Goal: Find specific page/section: Find specific page/section

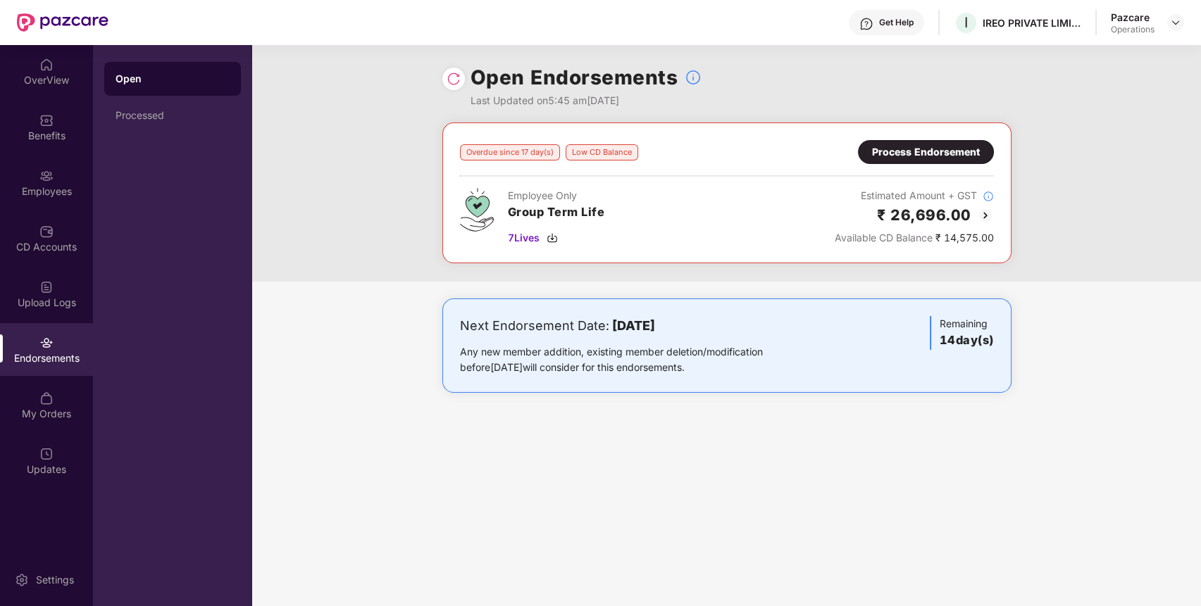
click at [1184, 15] on header "Get Help I IREO PRIVATE LIMITED Pazcare Operations" at bounding box center [600, 22] width 1201 height 45
click at [1170, 34] on div "Pazcare Operations" at bounding box center [1147, 23] width 73 height 25
click at [1175, 18] on img at bounding box center [1175, 22] width 11 height 11
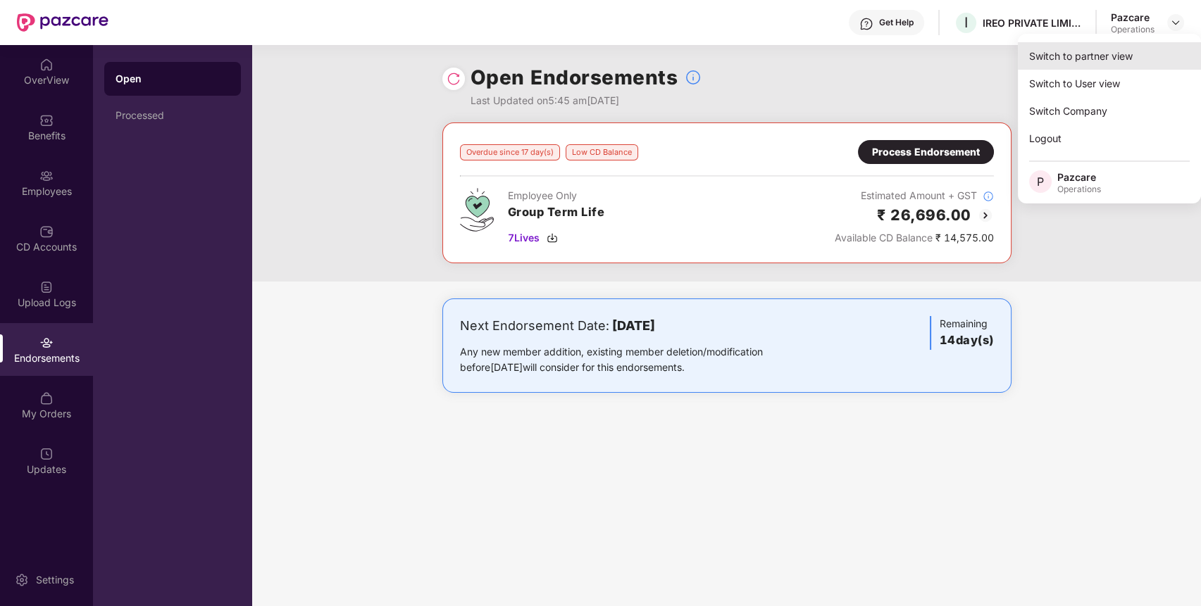
click at [1125, 48] on div "Switch to partner view" at bounding box center [1109, 55] width 183 height 27
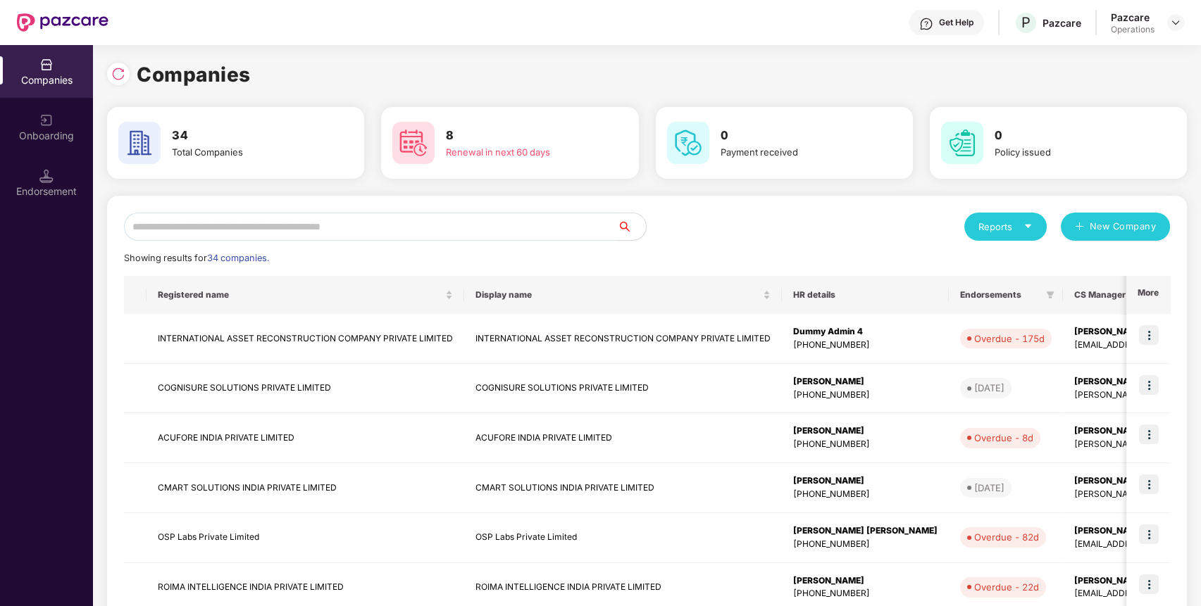
click at [502, 232] on input "text" at bounding box center [371, 227] width 494 height 28
type input "*"
click at [114, 63] on div at bounding box center [118, 74] width 23 height 23
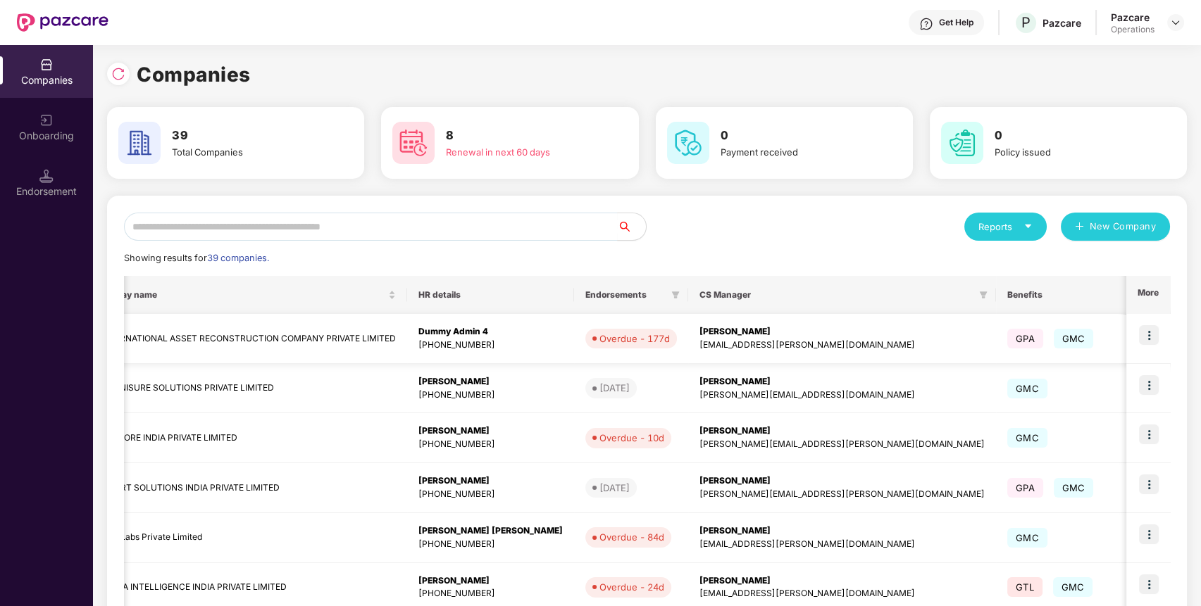
scroll to position [0, 489]
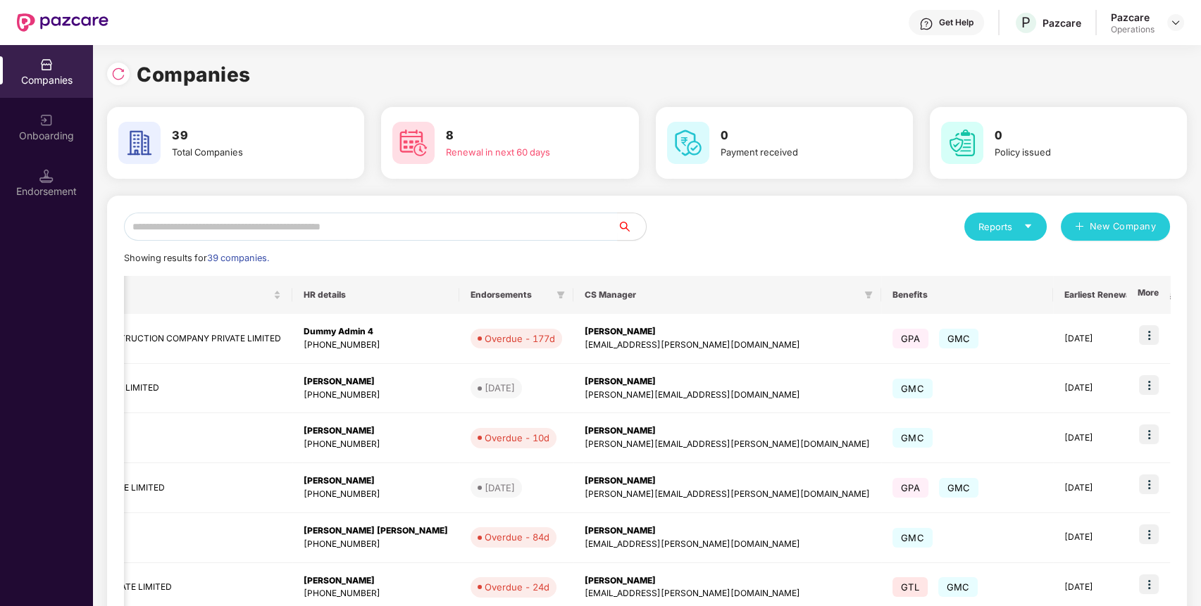
click at [1153, 302] on th "More" at bounding box center [1148, 295] width 44 height 38
click at [1145, 294] on th "More" at bounding box center [1148, 295] width 44 height 38
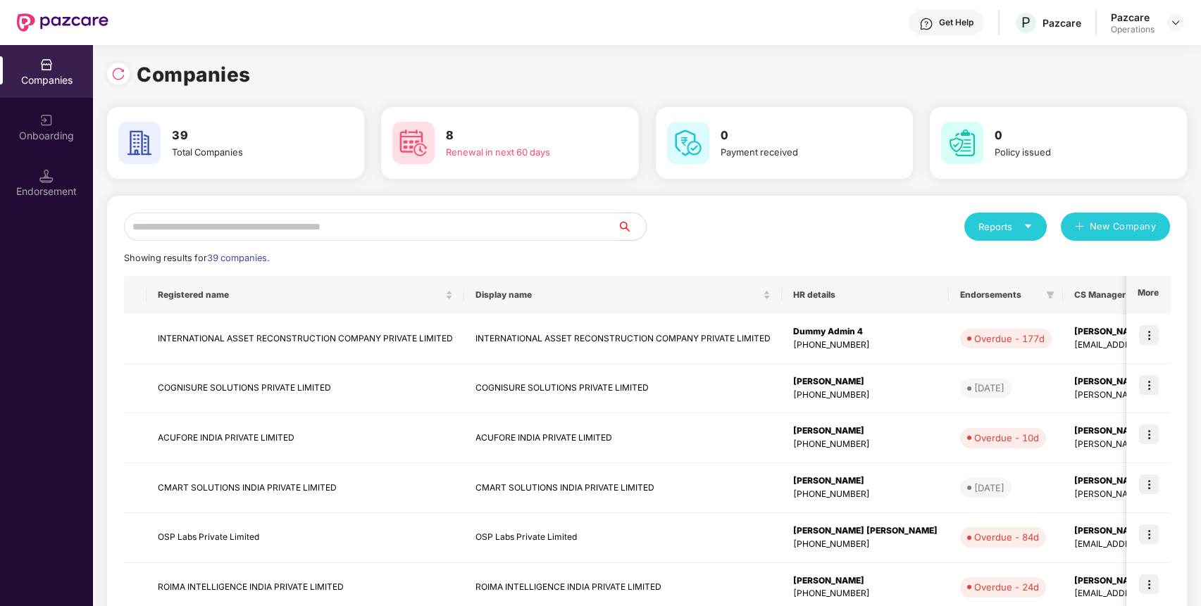
click at [1022, 224] on div "Reports" at bounding box center [1005, 227] width 54 height 14
click at [1088, 262] on img at bounding box center [1089, 263] width 14 height 14
click at [1029, 225] on icon "caret-down" at bounding box center [1028, 227] width 6 height 4
click at [1092, 259] on img at bounding box center [1089, 263] width 14 height 14
click at [1043, 289] on span at bounding box center [1050, 295] width 14 height 17
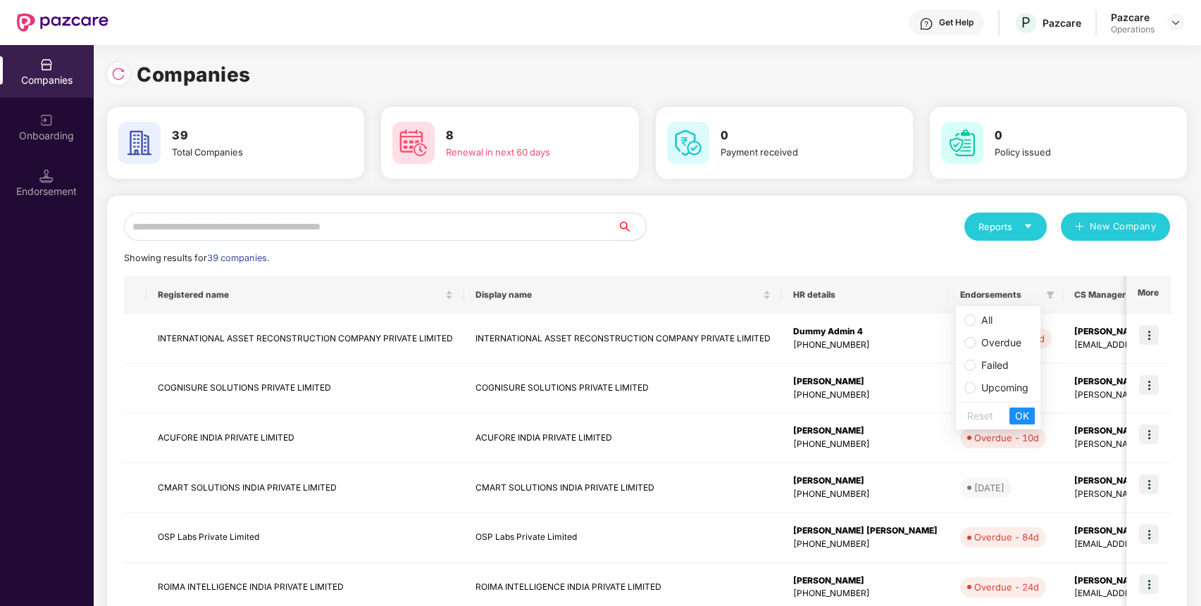
click at [1003, 318] on span "All" at bounding box center [998, 320] width 68 height 15
click at [1030, 415] on button "OK" at bounding box center [1021, 416] width 25 height 17
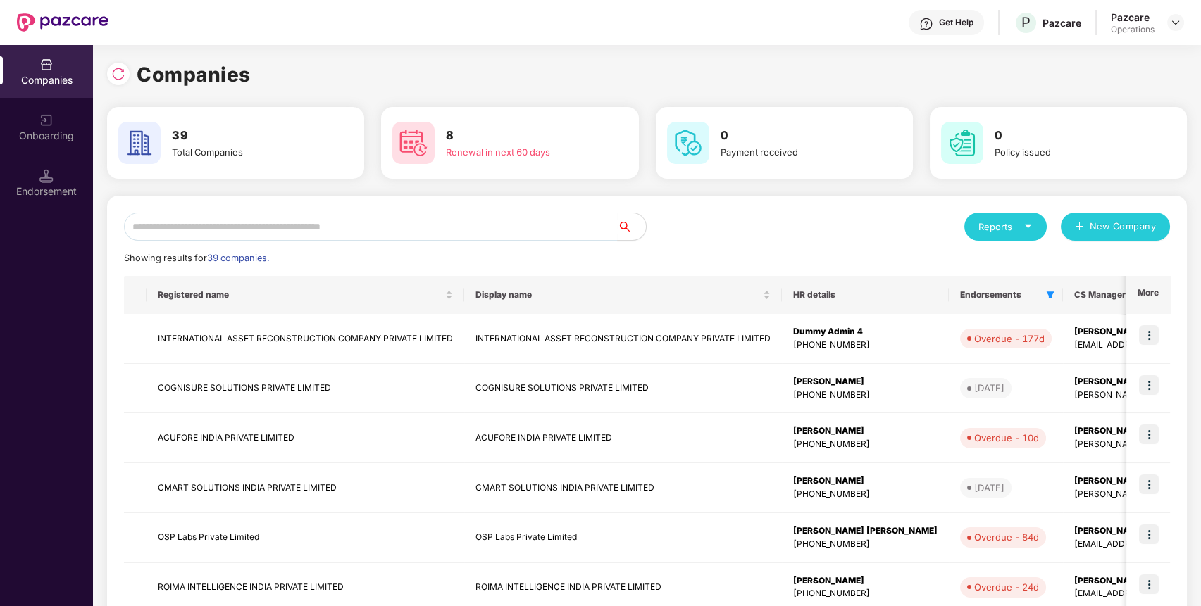
click at [1032, 227] on div "Reports" at bounding box center [1005, 227] width 82 height 28
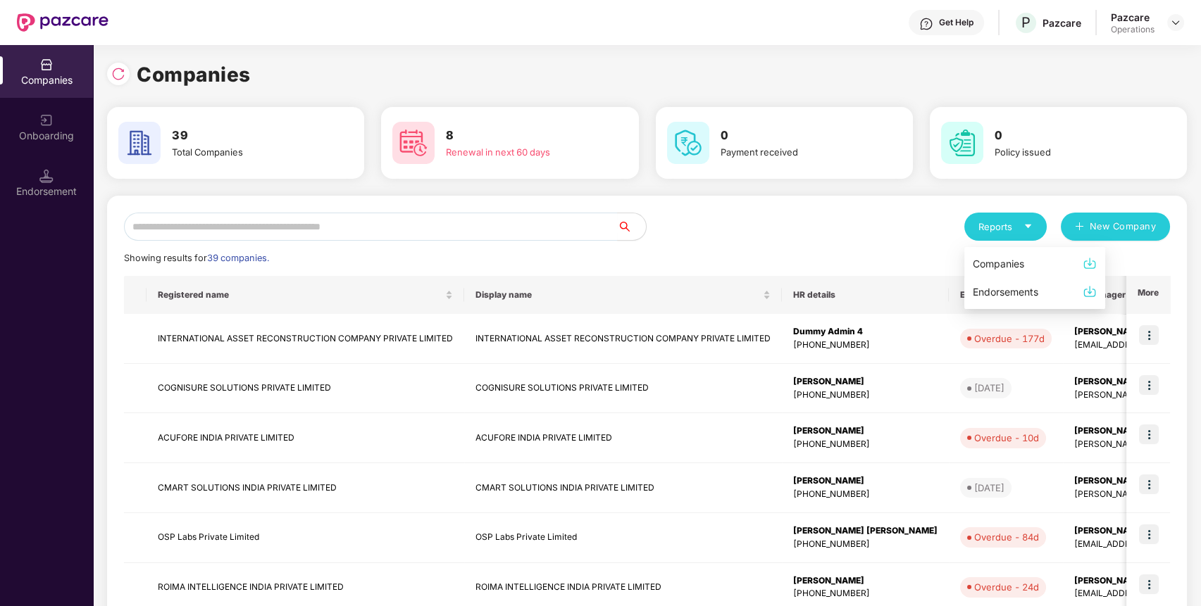
click at [1092, 297] on img at bounding box center [1089, 292] width 14 height 14
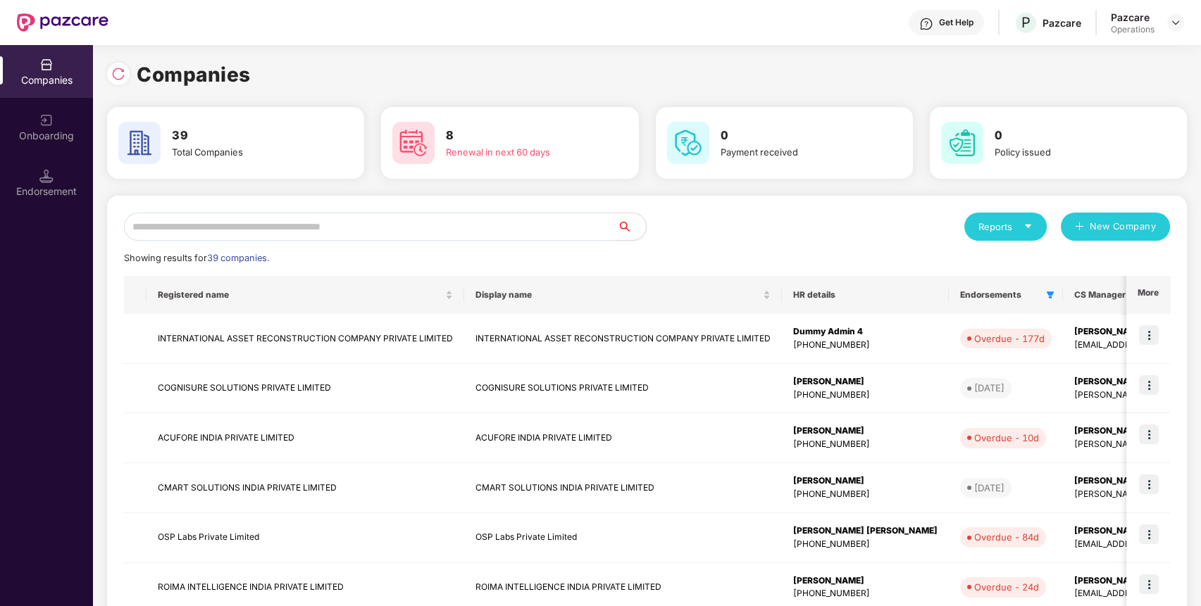
click at [1024, 222] on icon "caret-down" at bounding box center [1027, 226] width 9 height 9
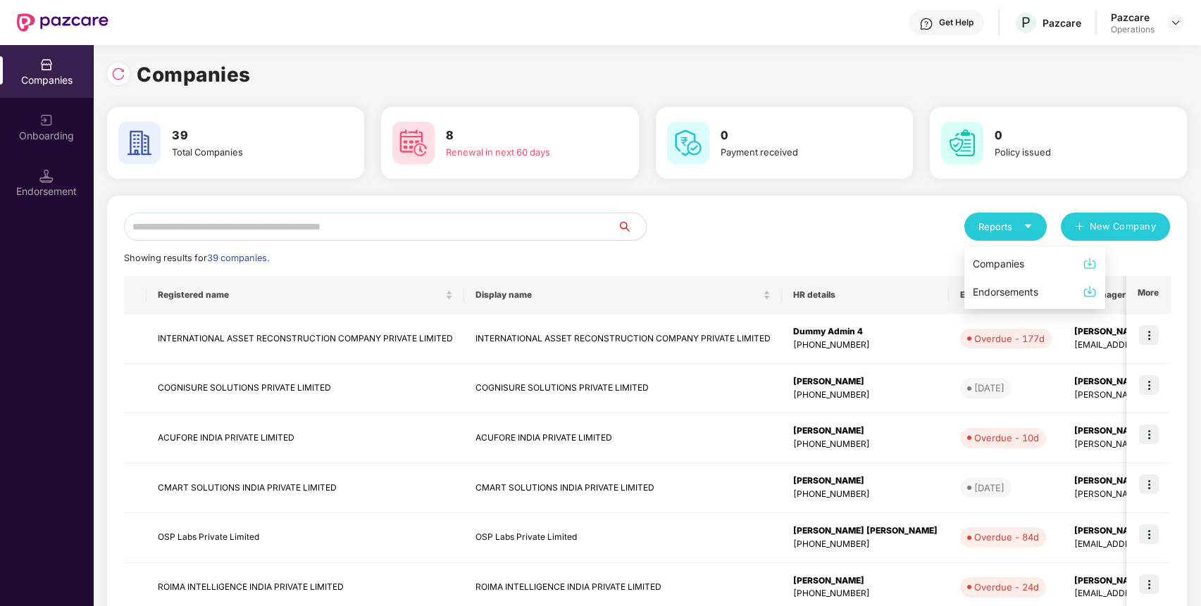
click at [885, 254] on div "Showing results for 39 companies." at bounding box center [647, 258] width 1046 height 14
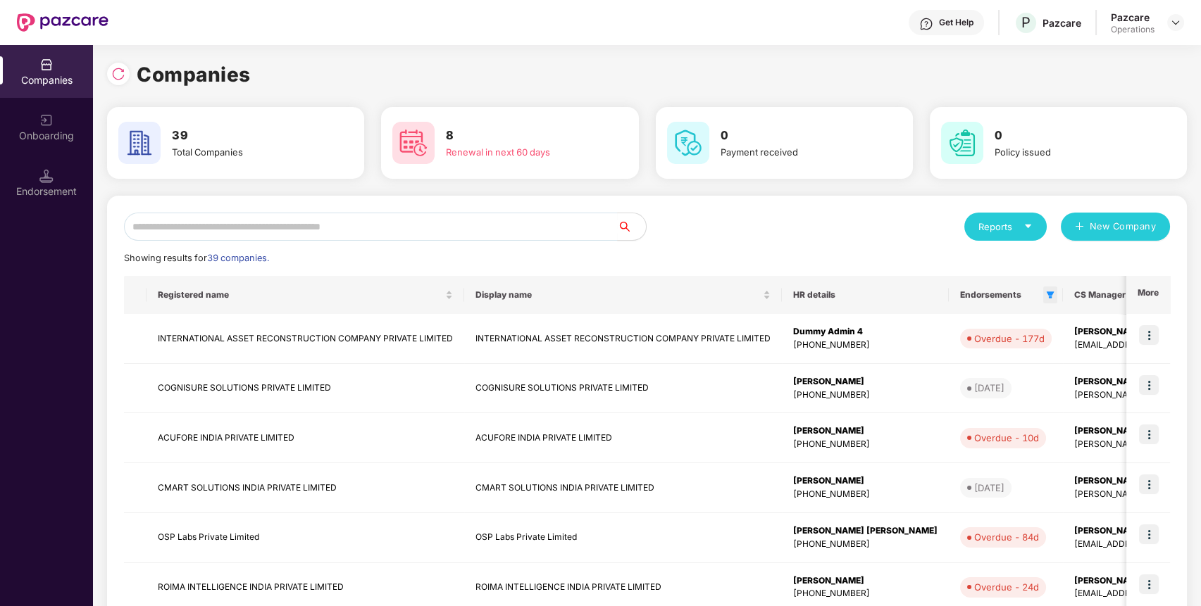
click at [1046, 293] on icon "filter" at bounding box center [1050, 295] width 8 height 8
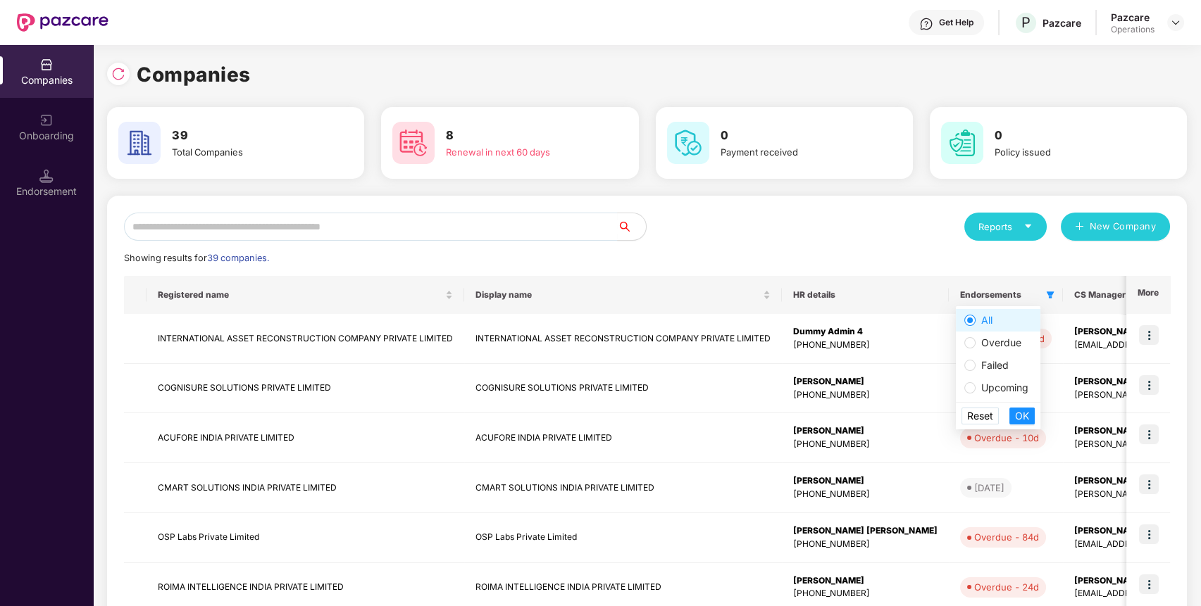
click at [989, 416] on span "Reset" at bounding box center [980, 415] width 26 height 15
click at [1032, 408] on div "Reset OK" at bounding box center [998, 415] width 85 height 27
click at [986, 317] on span "All" at bounding box center [986, 320] width 11 height 12
click at [1029, 416] on button "OK" at bounding box center [1021, 416] width 25 height 17
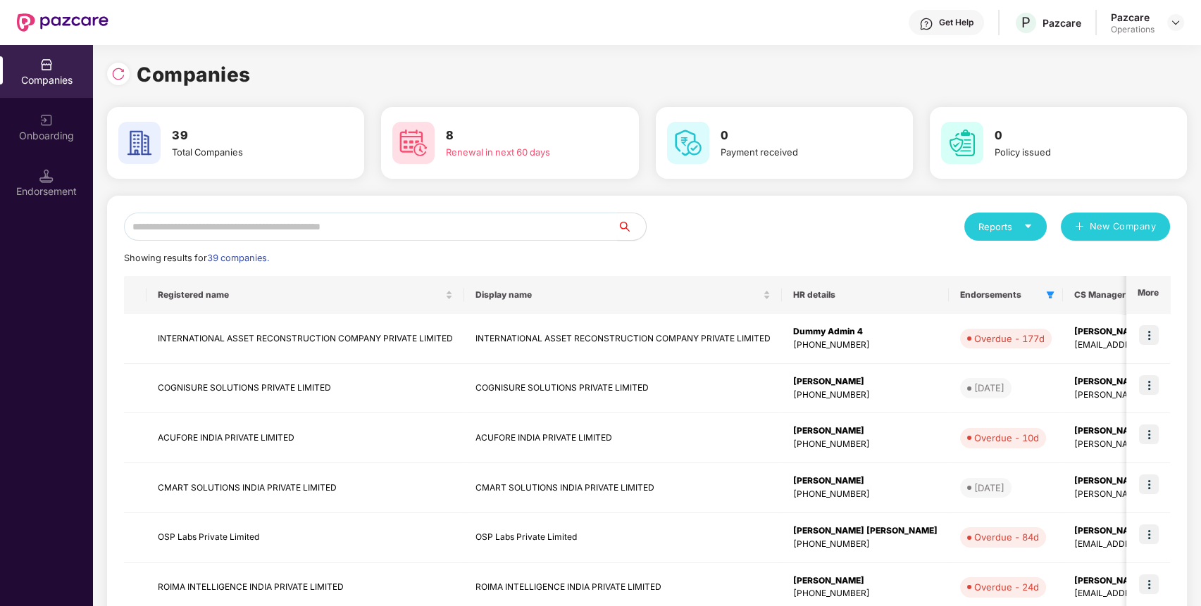
click at [933, 275] on div "Reports New Company Showing results for 39 companies. Registered name Display n…" at bounding box center [647, 538] width 1046 height 650
click at [1020, 227] on div "Reports" at bounding box center [1005, 227] width 54 height 14
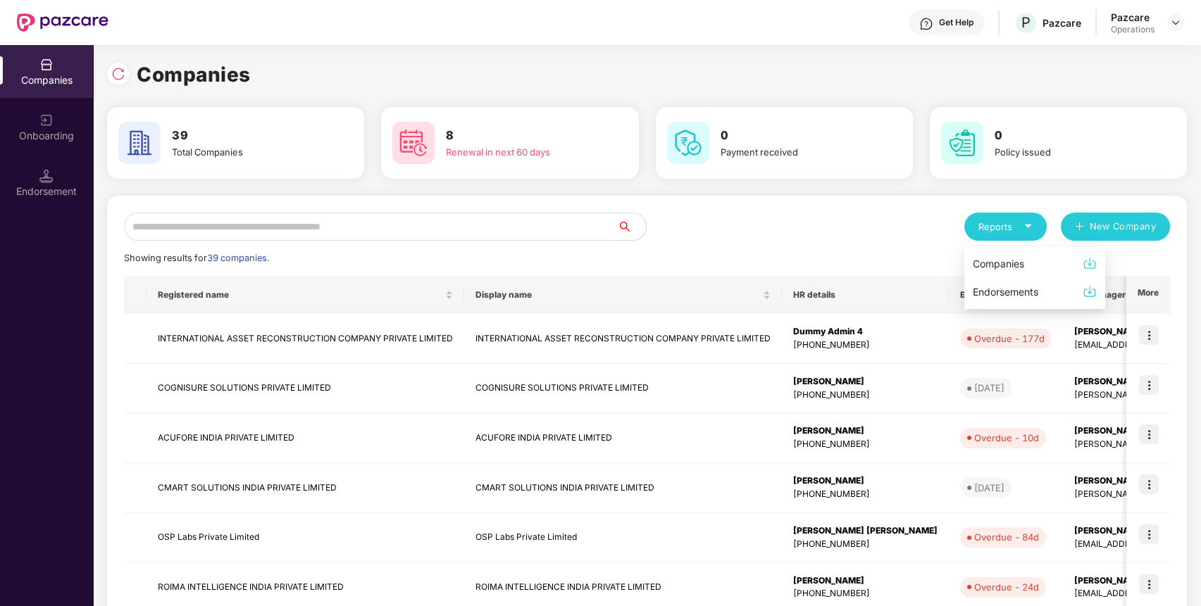
click at [1087, 260] on img at bounding box center [1089, 263] width 14 height 14
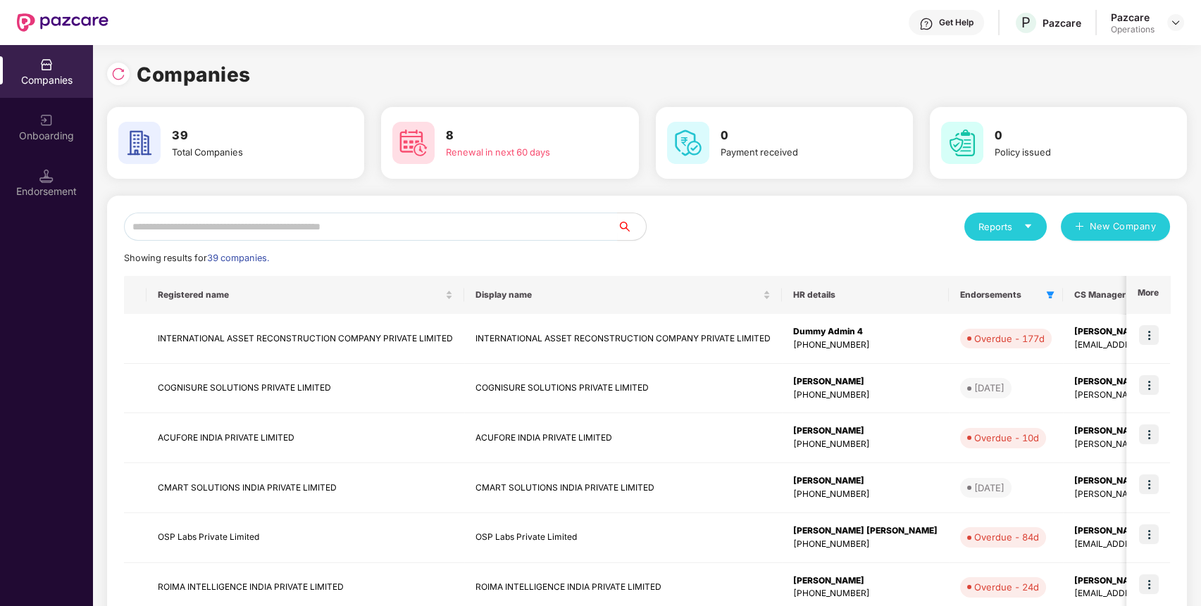
click at [1032, 220] on div "Reports" at bounding box center [1005, 227] width 82 height 28
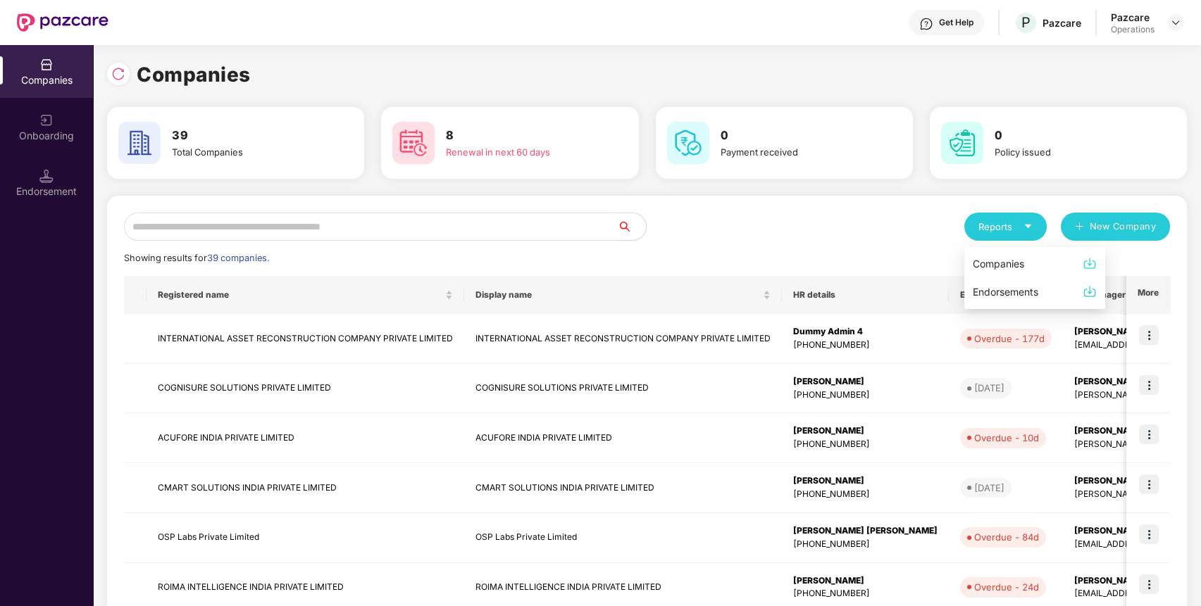
click at [1007, 265] on div "Companies" at bounding box center [998, 263] width 51 height 15
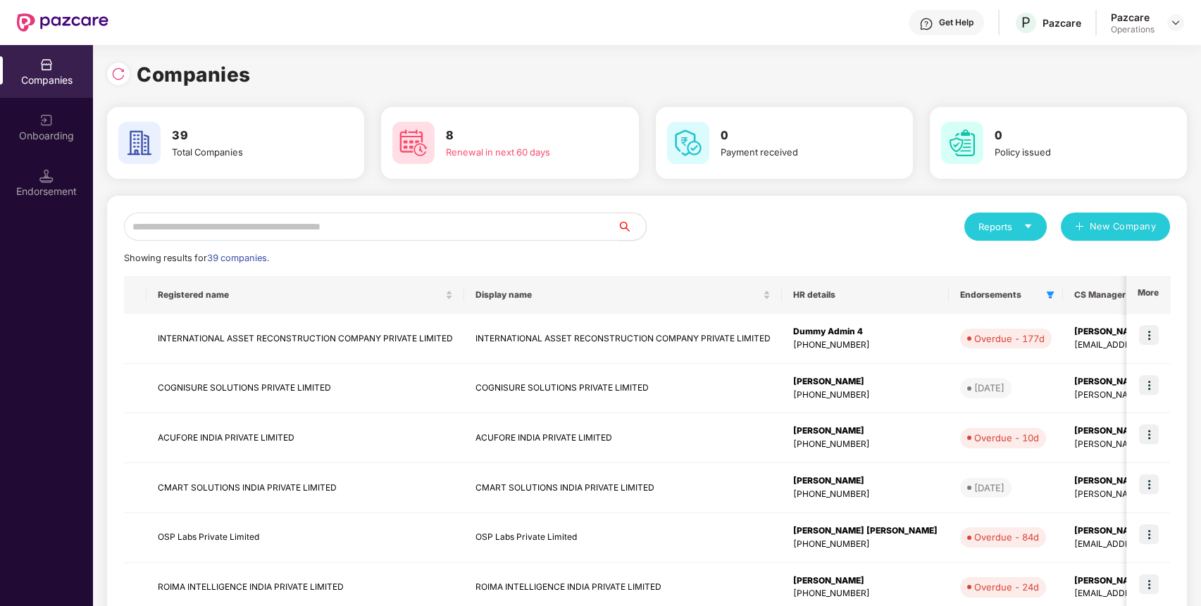
click at [582, 218] on input "text" at bounding box center [371, 227] width 494 height 28
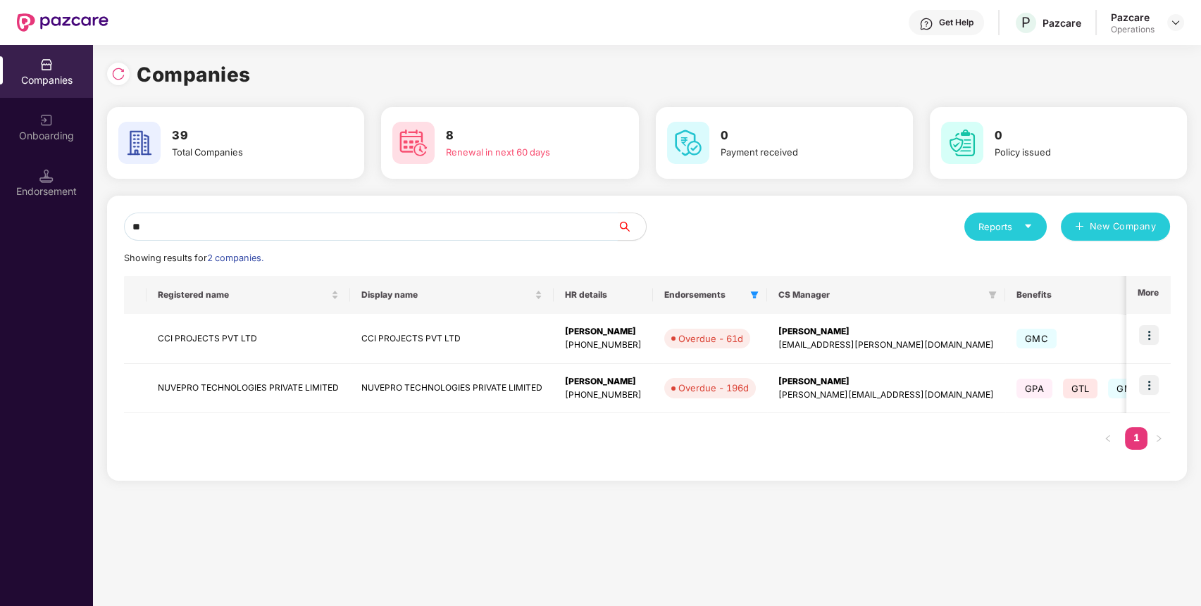
type input "*"
